Goal: Information Seeking & Learning: Understand process/instructions

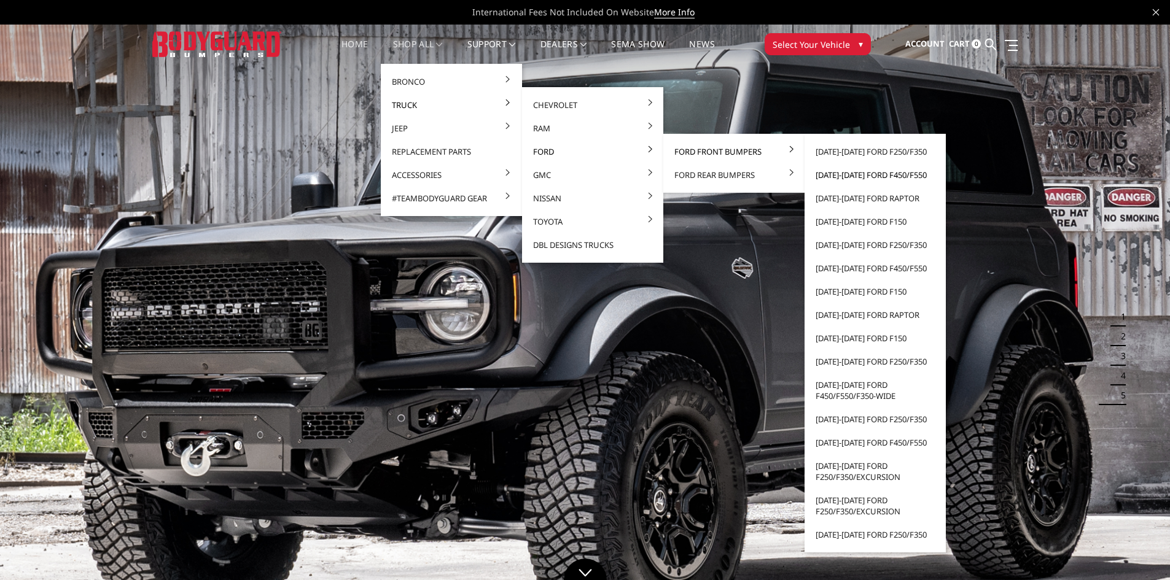
click at [849, 172] on link "[DATE]-[DATE] Ford F450/F550" at bounding box center [875, 174] width 131 height 23
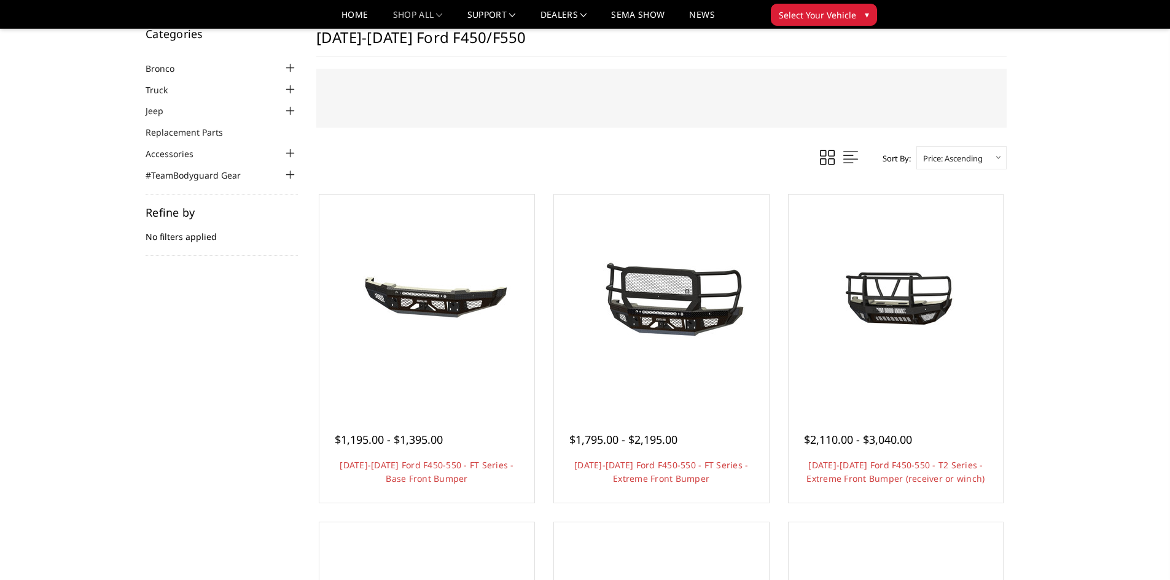
scroll to position [61, 0]
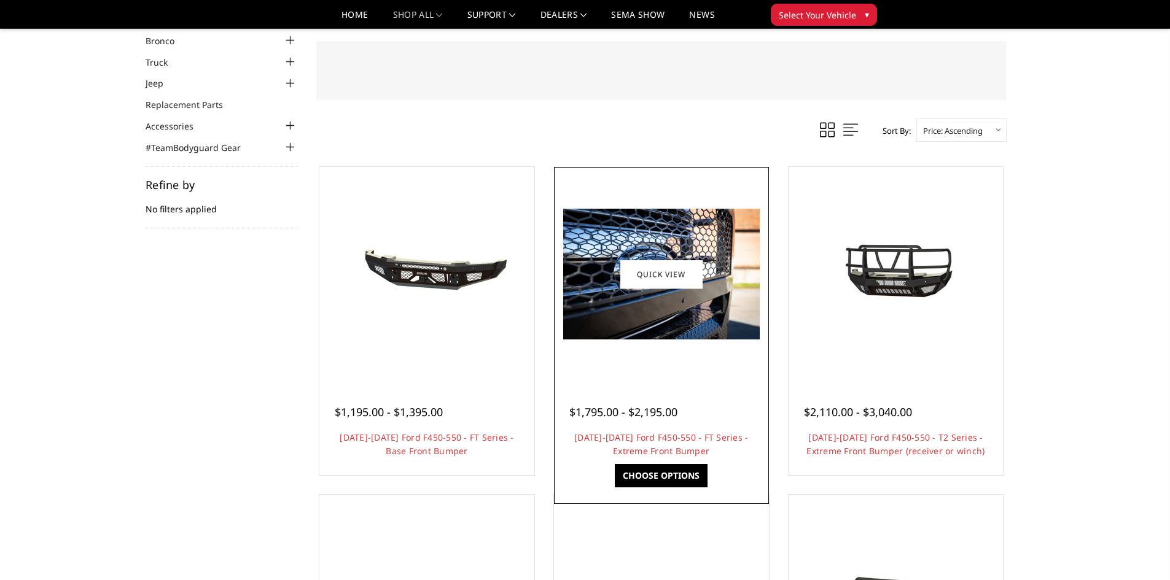
click at [727, 312] on img at bounding box center [661, 274] width 197 height 131
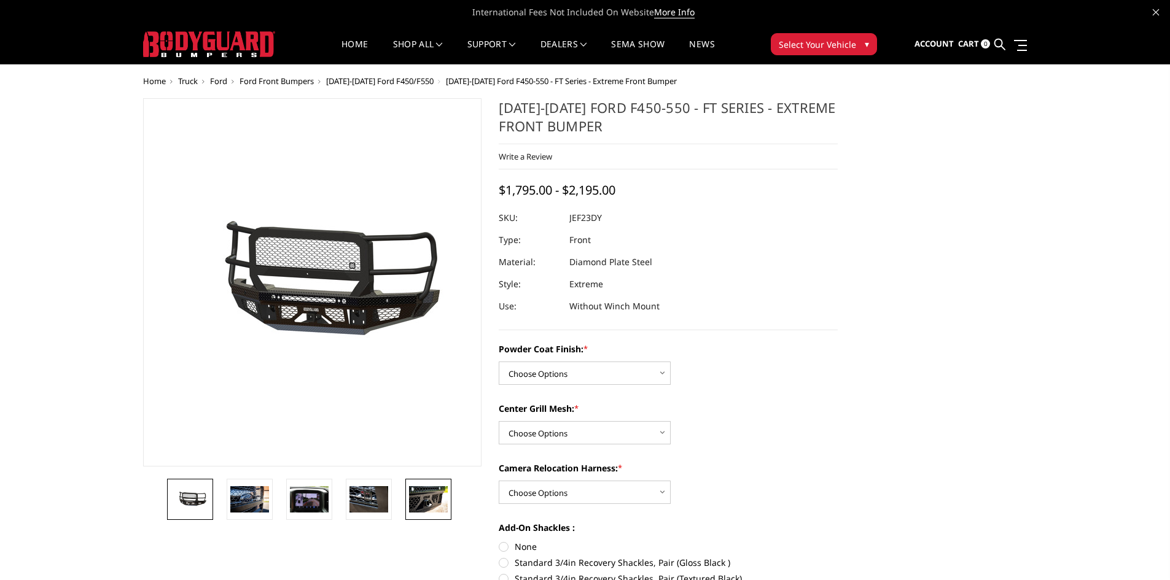
click at [416, 501] on img at bounding box center [428, 499] width 39 height 26
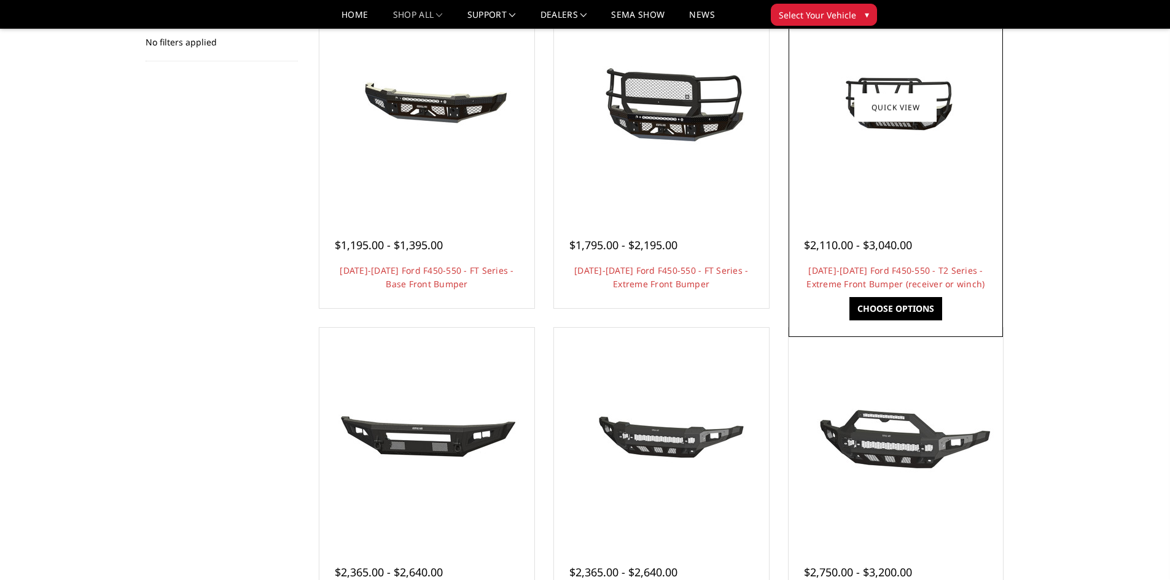
scroll to position [246, 0]
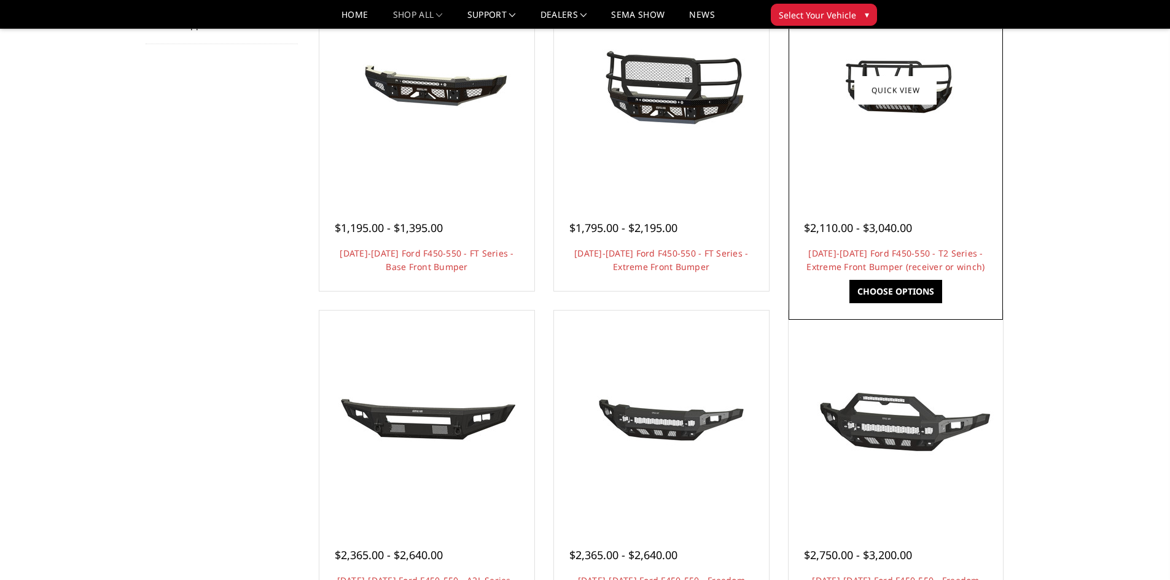
click at [895, 149] on div at bounding box center [896, 90] width 209 height 209
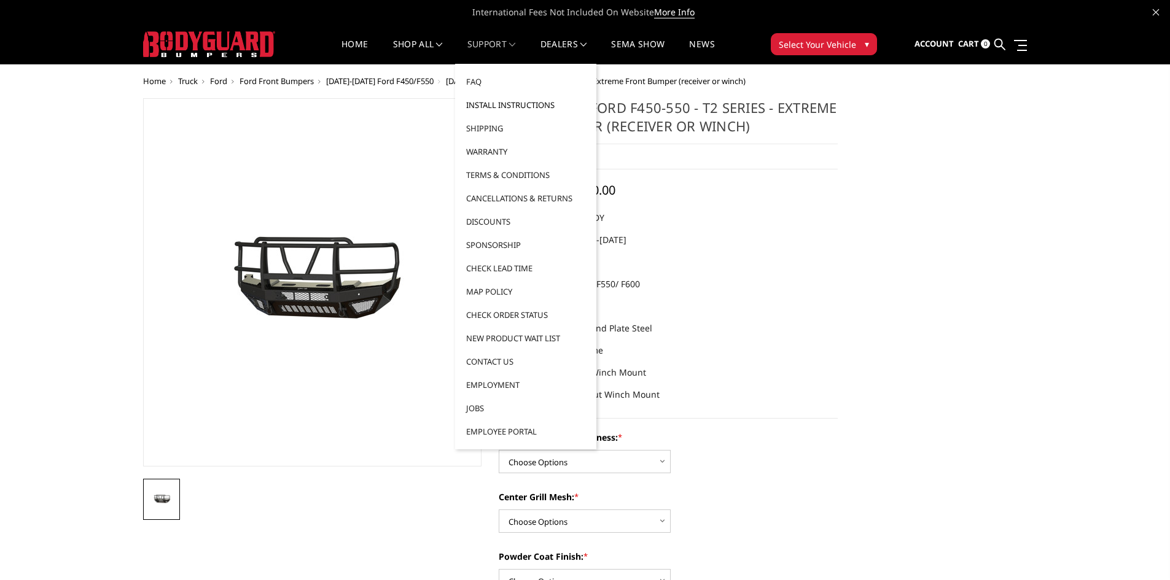
click at [497, 105] on link "Install Instructions" at bounding box center [525, 104] width 131 height 23
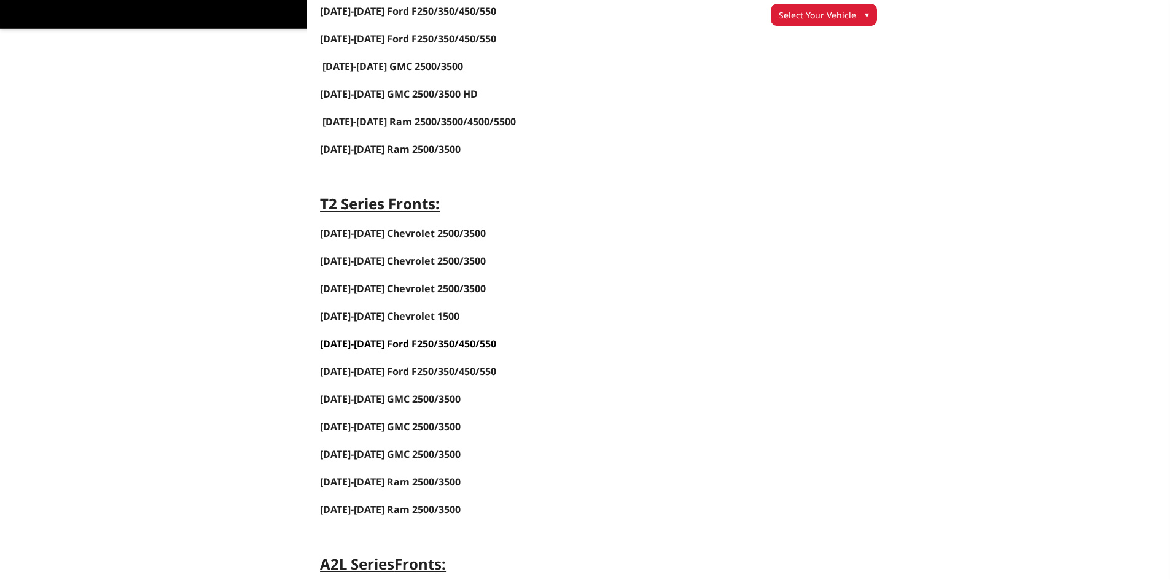
scroll to position [983, 0]
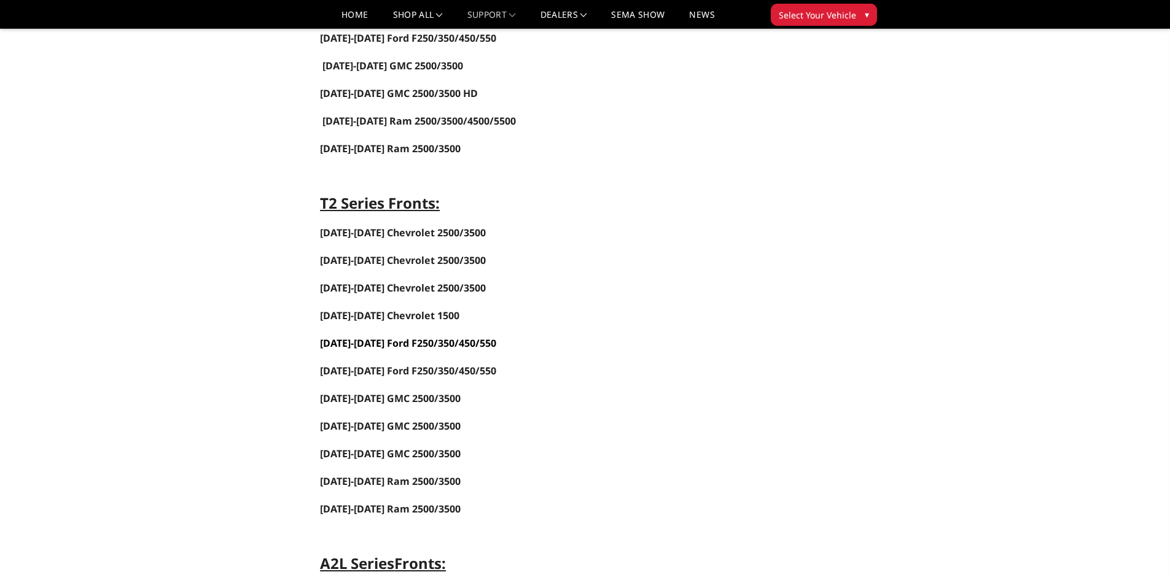
click at [400, 342] on span "2023-2025 Ford F250/350/450/550" at bounding box center [408, 344] width 176 height 14
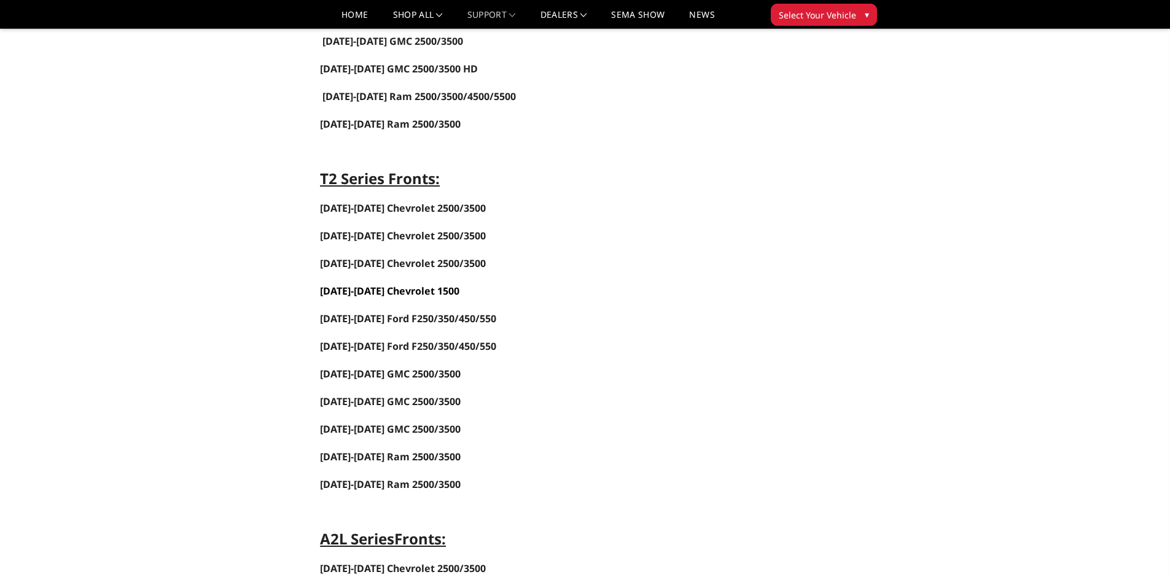
scroll to position [983, 0]
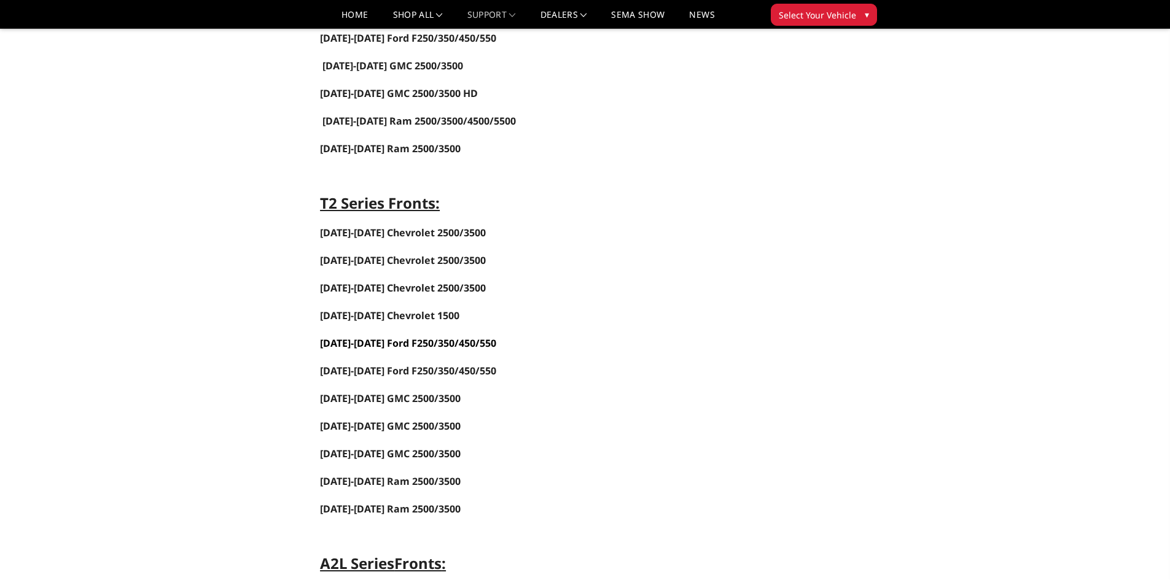
click at [368, 347] on span "[DATE]-[DATE] Ford F250/350/450/550" at bounding box center [408, 344] width 176 height 14
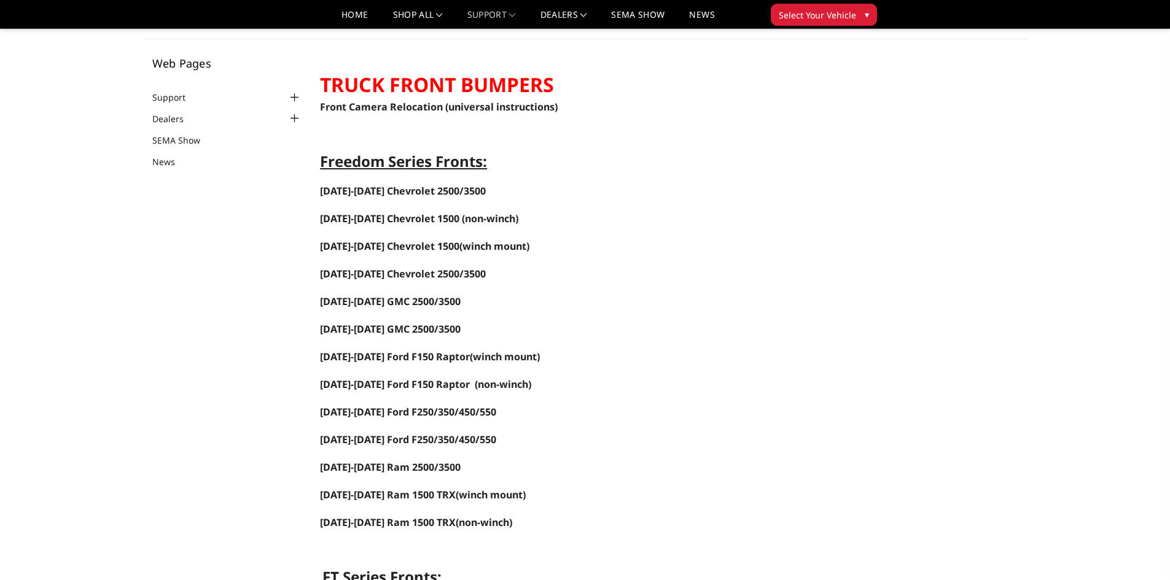
scroll to position [184, 0]
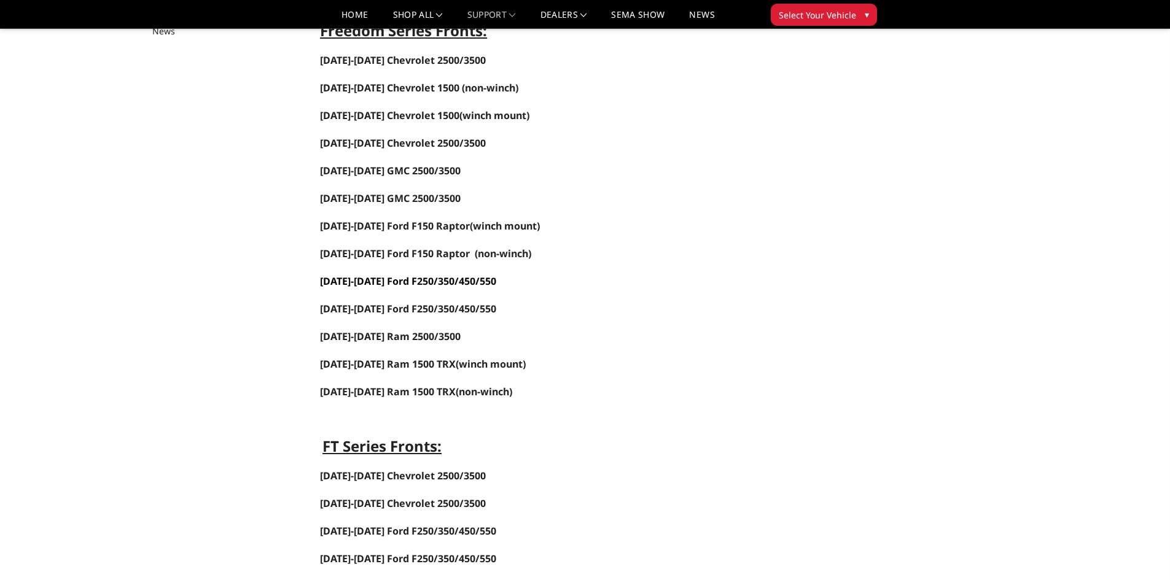
click at [431, 279] on span "[DATE]-[DATE] Ford F250/350/450/550" at bounding box center [408, 282] width 176 height 14
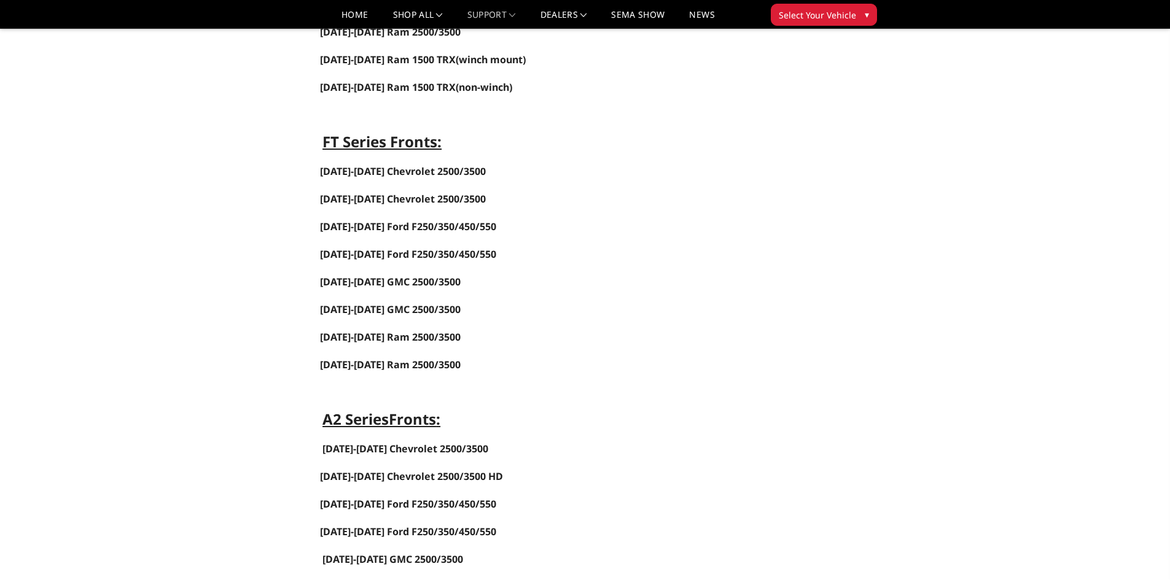
scroll to position [491, 0]
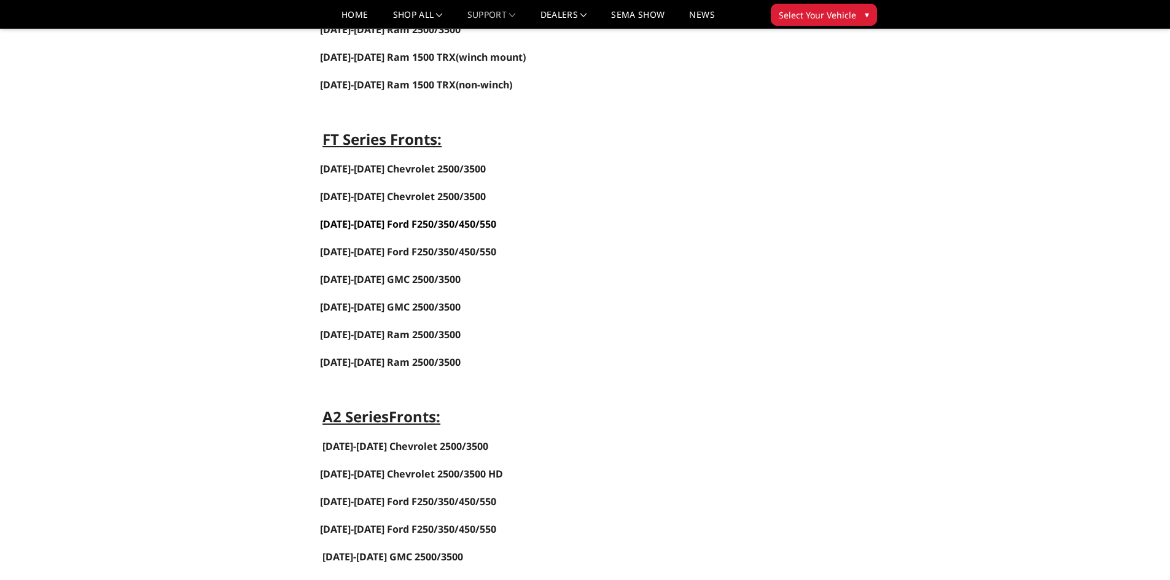
click at [391, 223] on span "[DATE]-[DATE] Ford F250/350/450/550" at bounding box center [408, 224] width 176 height 14
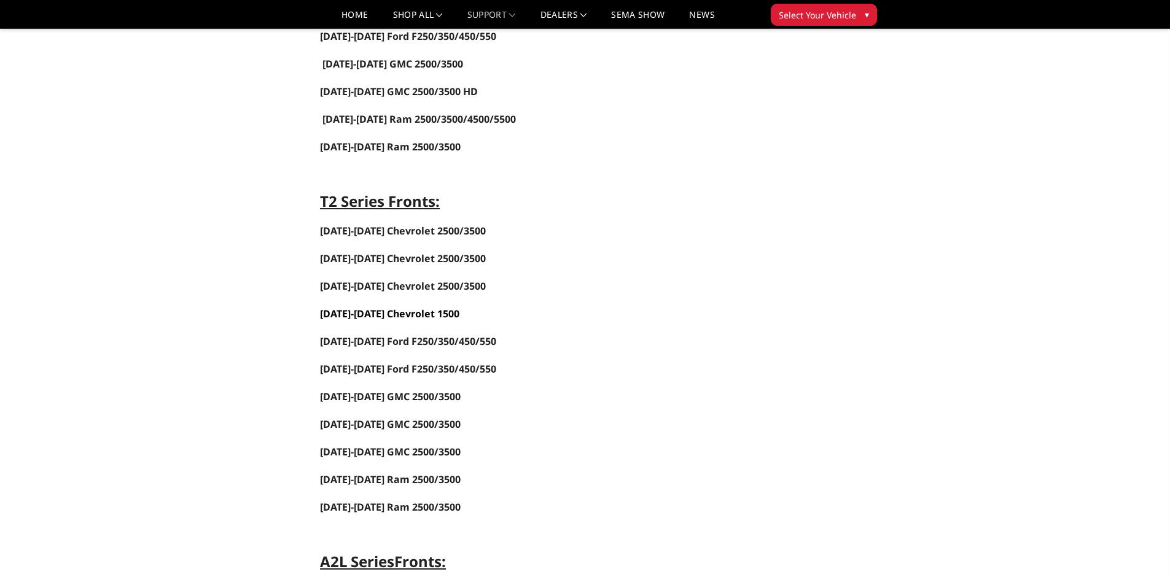
scroll to position [1044, 0]
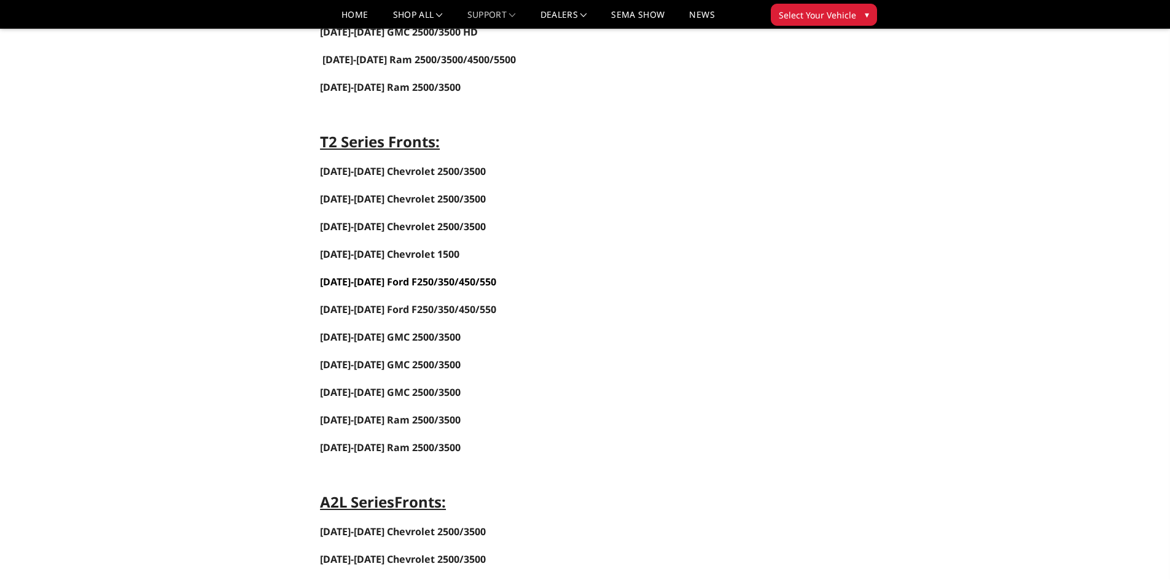
click at [373, 279] on span "[DATE]-[DATE] Ford F250/350/450/550" at bounding box center [408, 282] width 176 height 14
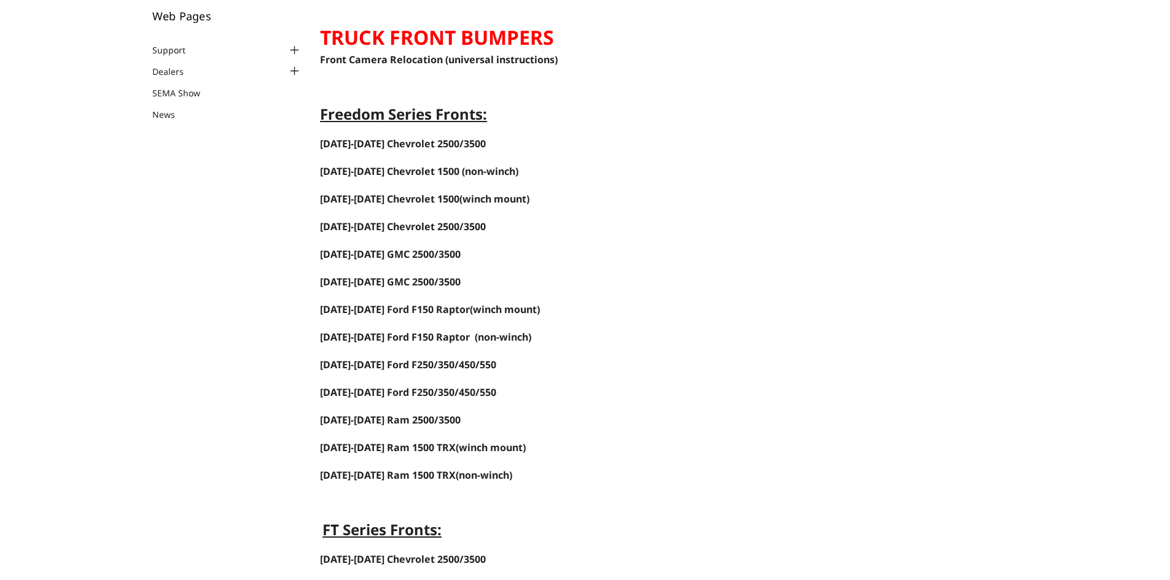
scroll to position [0, 0]
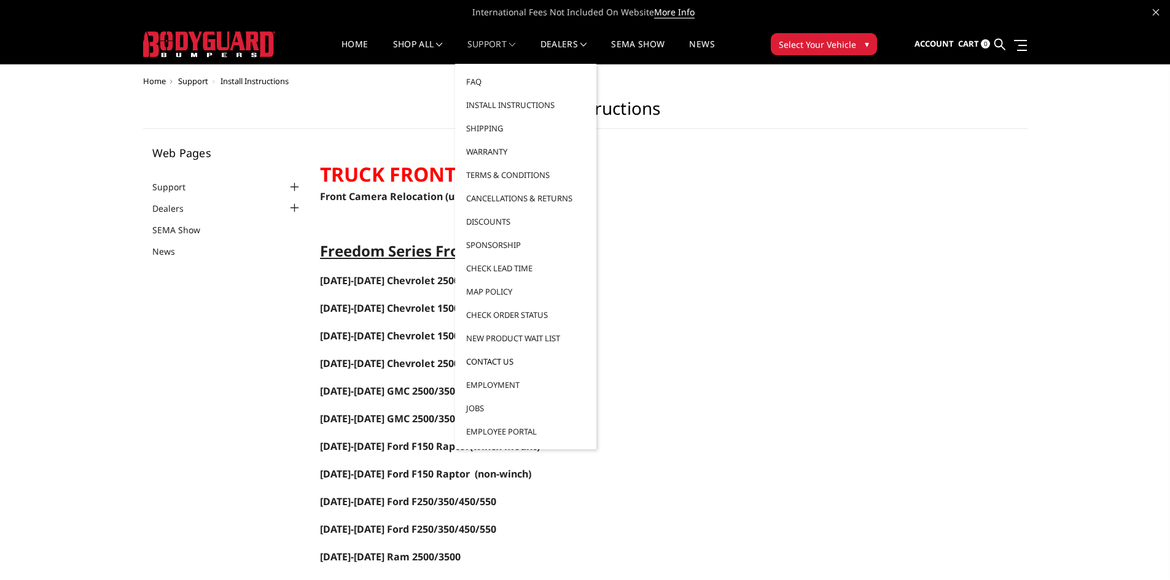
drag, startPoint x: 497, startPoint y: 44, endPoint x: 495, endPoint y: 361, distance: 316.3
click at [495, 361] on link "Contact Us" at bounding box center [525, 361] width 131 height 23
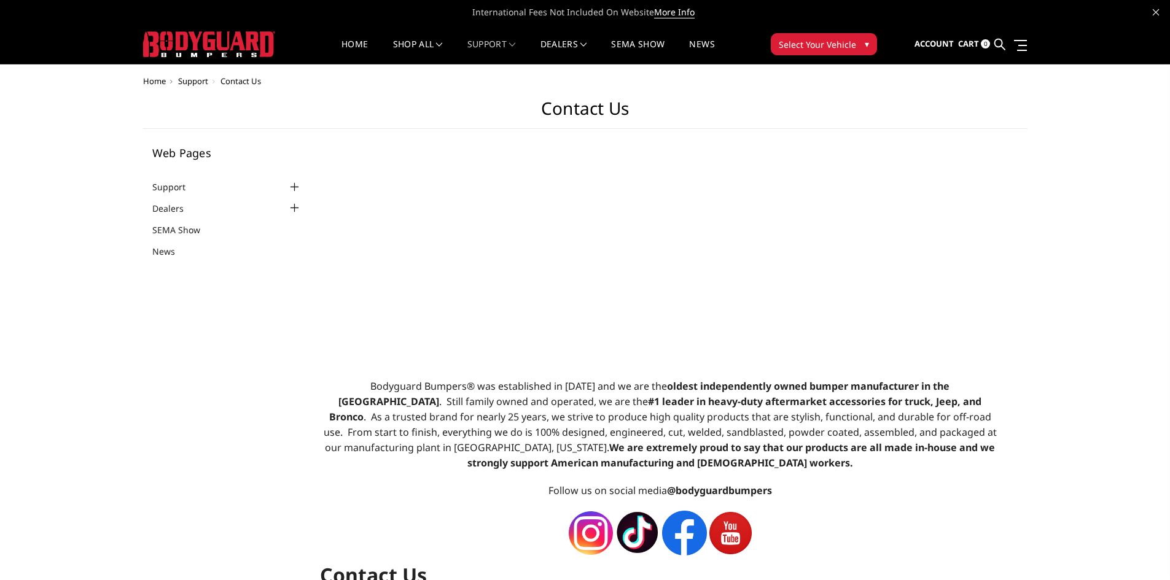
select select "US"
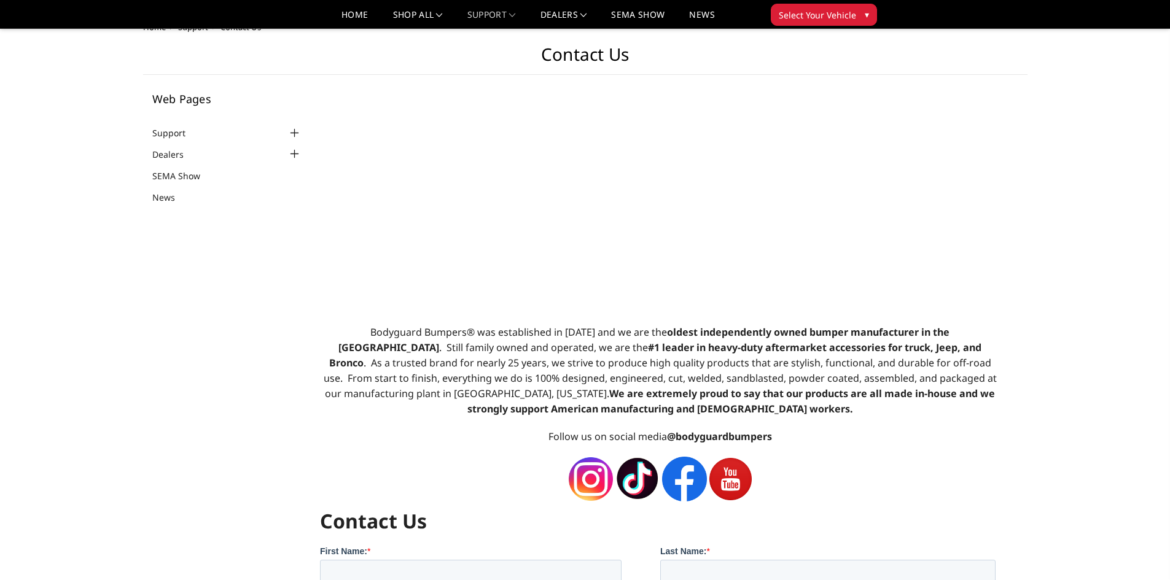
scroll to position [17, 0]
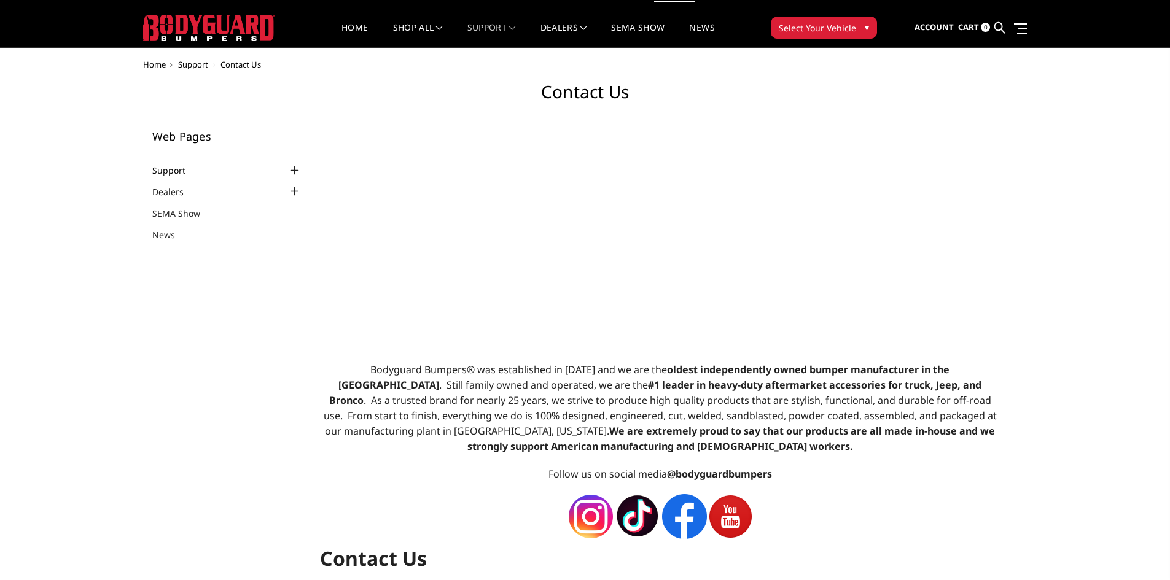
click at [181, 173] on link "Support" at bounding box center [176, 170] width 49 height 13
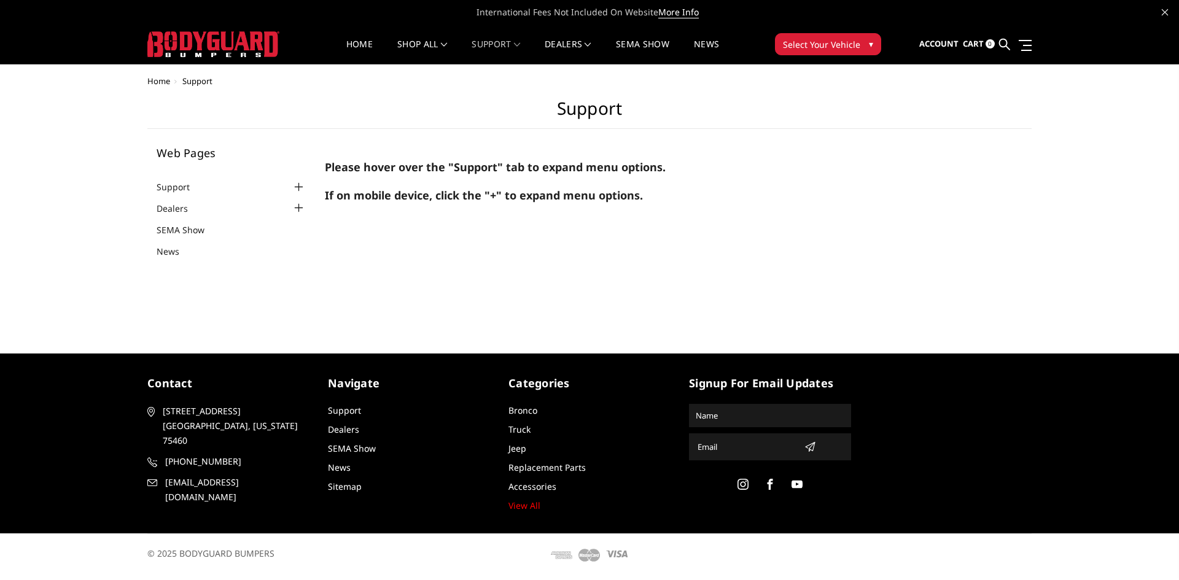
click at [518, 316] on div "Home Support Support Web Pages Support FAQ Install Instructions Shipping Warran…" at bounding box center [589, 200] width 1179 height 246
click at [489, 267] on main "Support Web Pages Support FAQ Install Instructions Shipping Warranty Terms & Co…" at bounding box center [589, 184] width 884 height 172
click at [455, 334] on body "International Fees Not Included On Website More Info Home shop all Bronco 2021-…" at bounding box center [589, 288] width 1179 height 576
drag, startPoint x: 455, startPoint y: 334, endPoint x: 425, endPoint y: 303, distance: 43.0
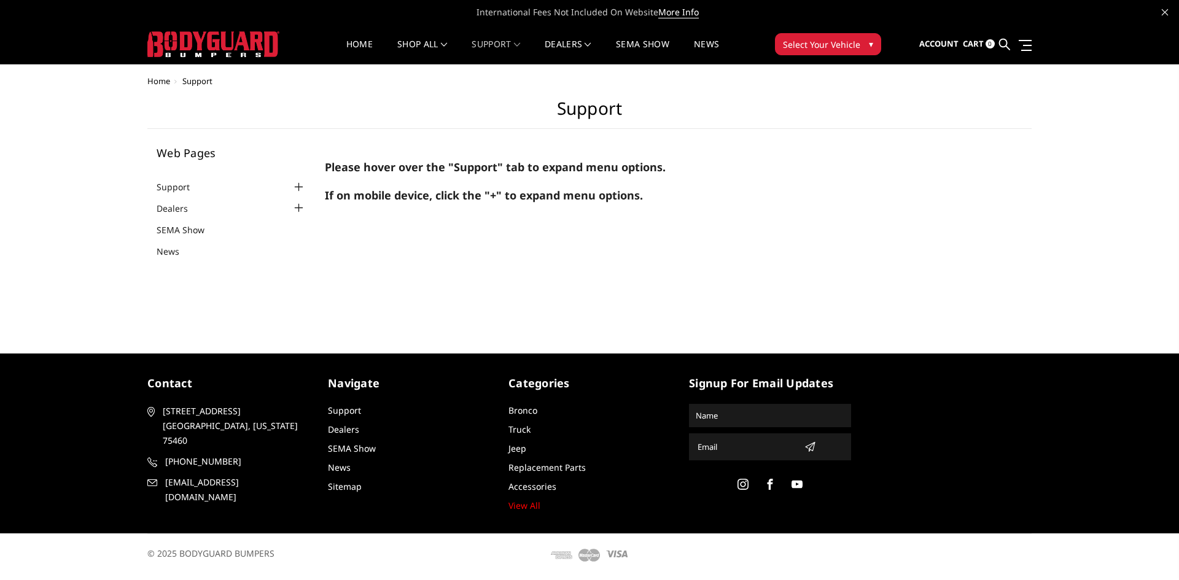
click at [454, 334] on body "International Fees Not Included On Website More Info Home shop all Bronco 2021-…" at bounding box center [589, 288] width 1179 height 576
click at [176, 182] on link "Support" at bounding box center [181, 187] width 49 height 13
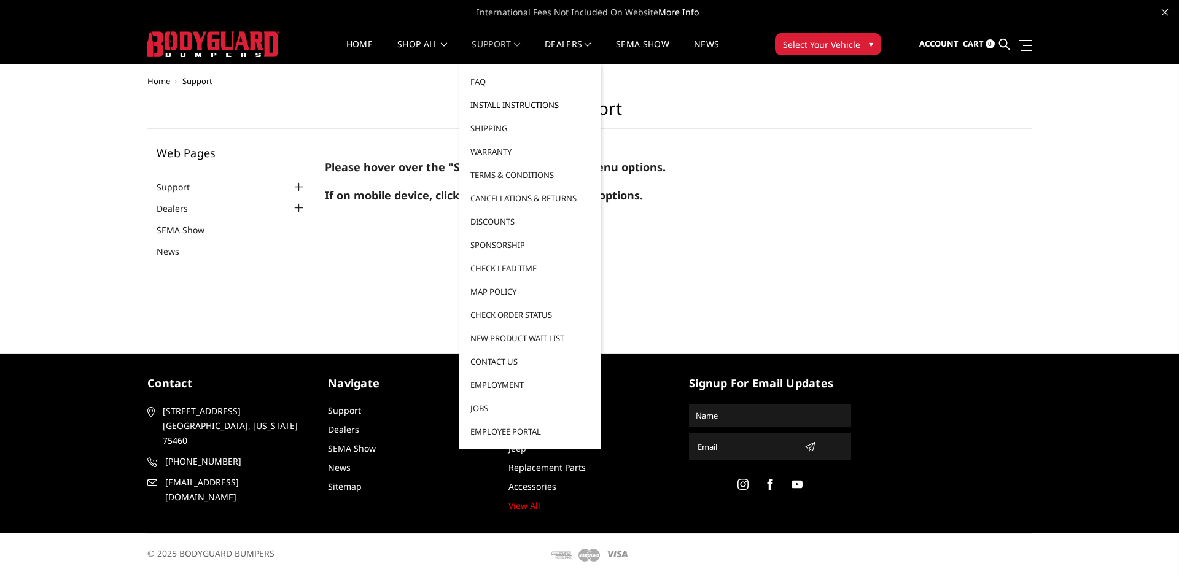
click at [504, 104] on link "Install Instructions" at bounding box center [529, 104] width 131 height 23
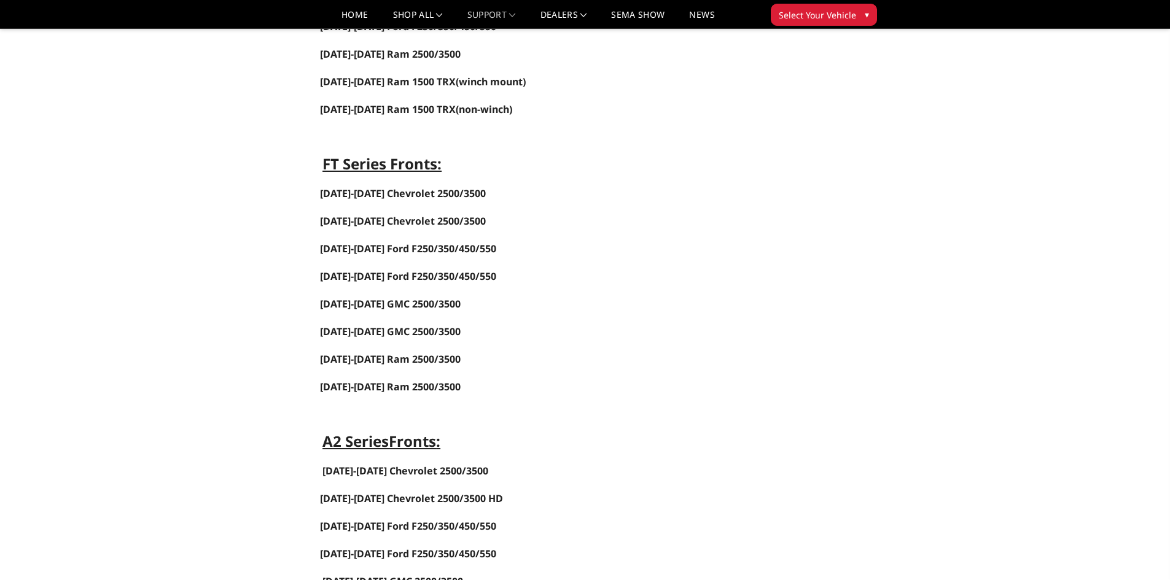
scroll to position [676, 0]
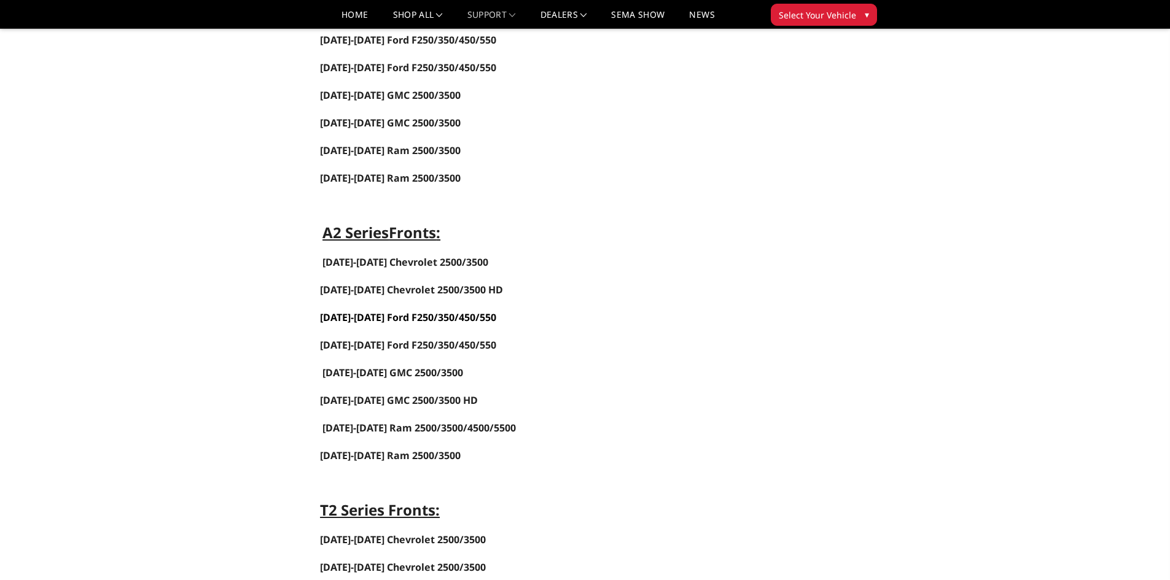
click at [359, 315] on link "[DATE]-[DATE] Ford F250/350/450/550" at bounding box center [408, 318] width 176 height 14
